Goal: Complete application form

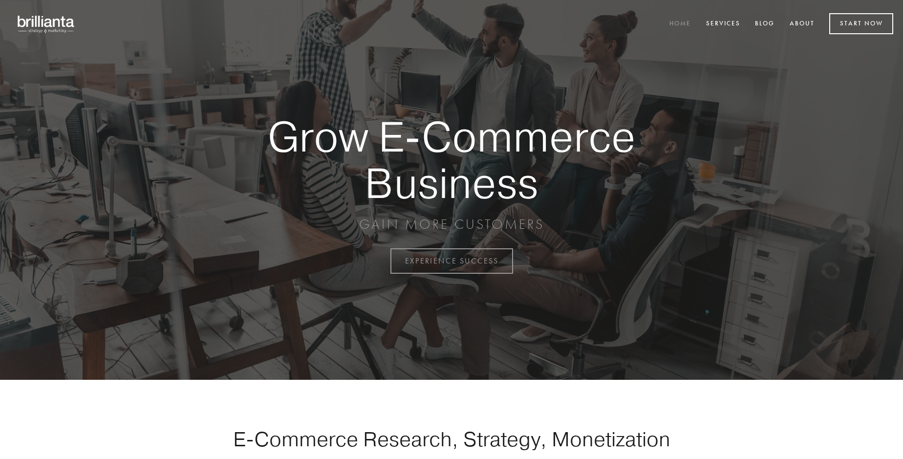
scroll to position [2562, 0]
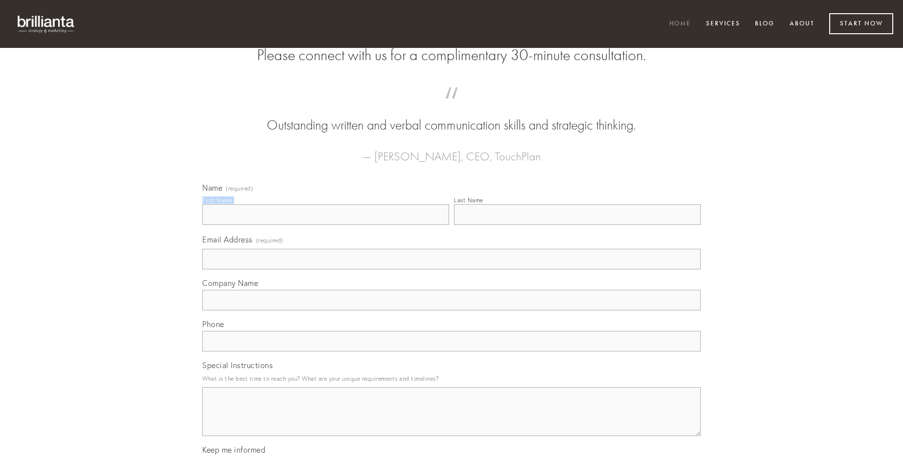
type input "[PERSON_NAME] MD"
click at [577, 225] on input "Last Name" at bounding box center [577, 214] width 247 height 21
type input "[PERSON_NAME] MD"
click at [452, 269] on input "Email Address (required)" at bounding box center [451, 259] width 498 height 21
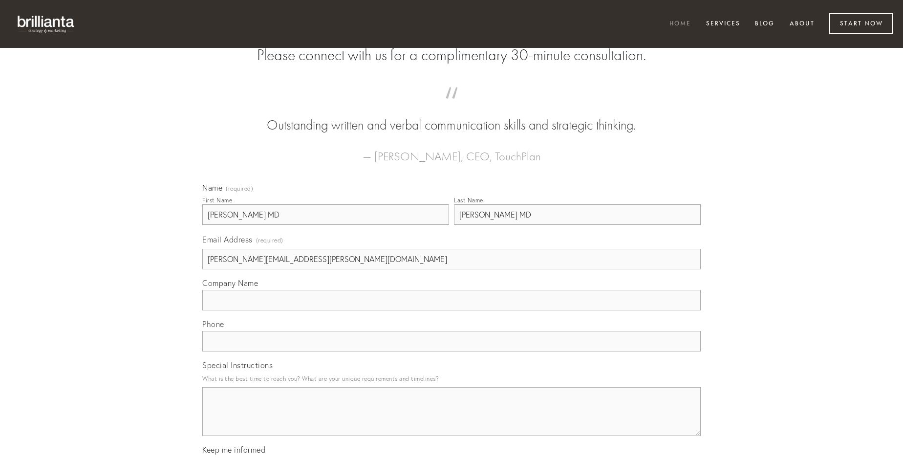
type input "[PERSON_NAME][EMAIL_ADDRESS][PERSON_NAME][DOMAIN_NAME]"
click at [452, 310] on input "Company Name" at bounding box center [451, 300] width 498 height 21
type input "amplus"
click at [452, 351] on input "text" at bounding box center [451, 341] width 498 height 21
click at [452, 420] on textarea "Special Instructions" at bounding box center [451, 411] width 498 height 49
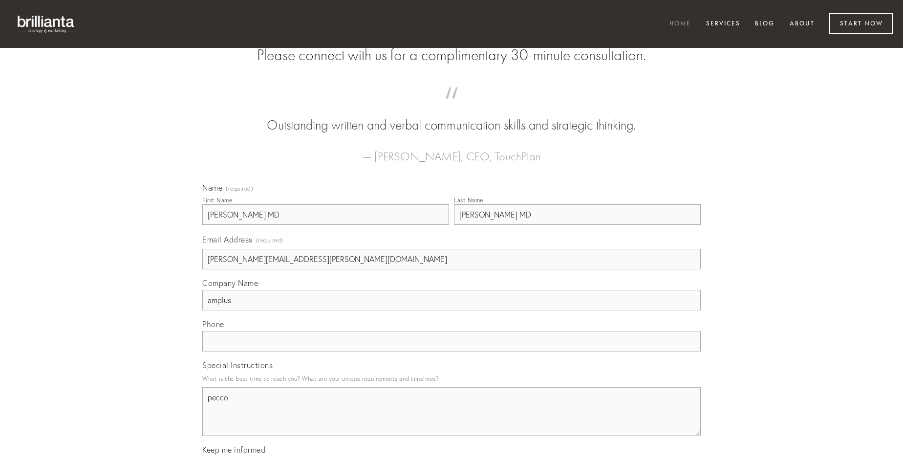
type textarea "pecco"
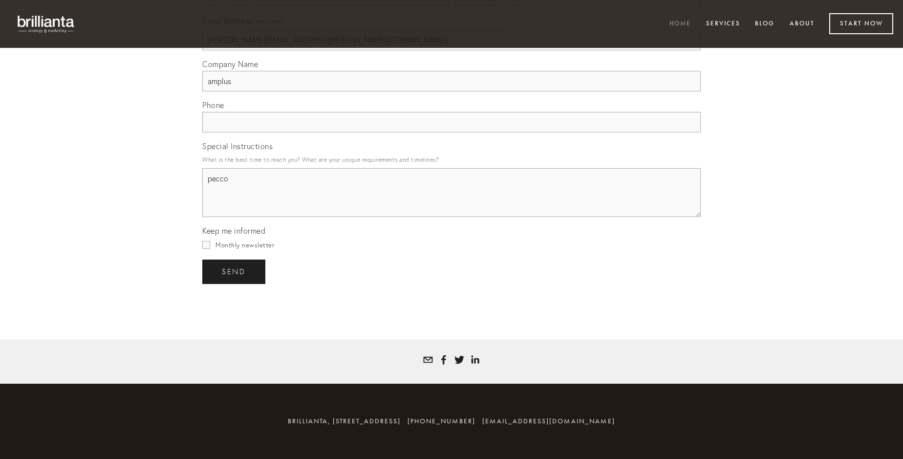
click at [235, 271] on span "send" at bounding box center [234, 271] width 24 height 9
